Goal: Task Accomplishment & Management: Manage account settings

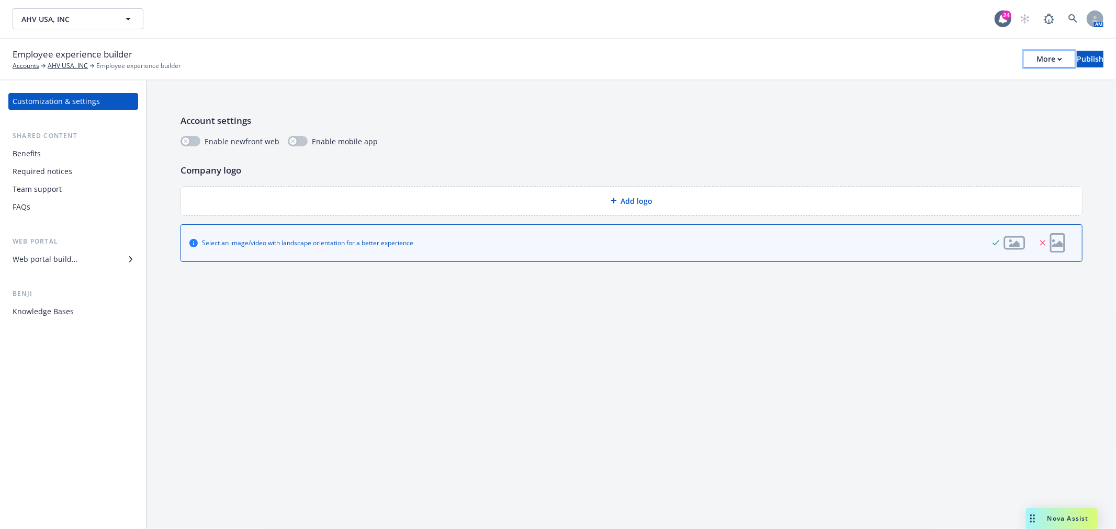
click at [1036, 63] on div "More" at bounding box center [1049, 59] width 26 height 16
click at [987, 85] on div "Copy preview link Copy portal link Configure test user to preview app" at bounding box center [963, 103] width 155 height 63
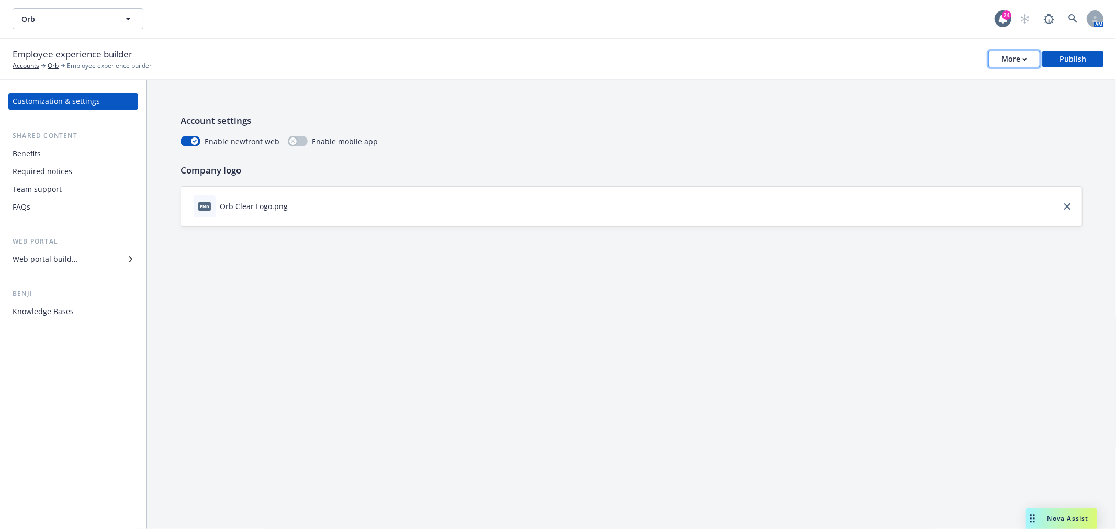
click at [1012, 56] on div "More" at bounding box center [1014, 59] width 26 height 16
drag, startPoint x: 952, startPoint y: 84, endPoint x: 950, endPoint y: 74, distance: 9.5
click at [952, 84] on link "Copy preview link" at bounding box center [963, 82] width 155 height 21
